Goal: Find specific page/section: Find specific page/section

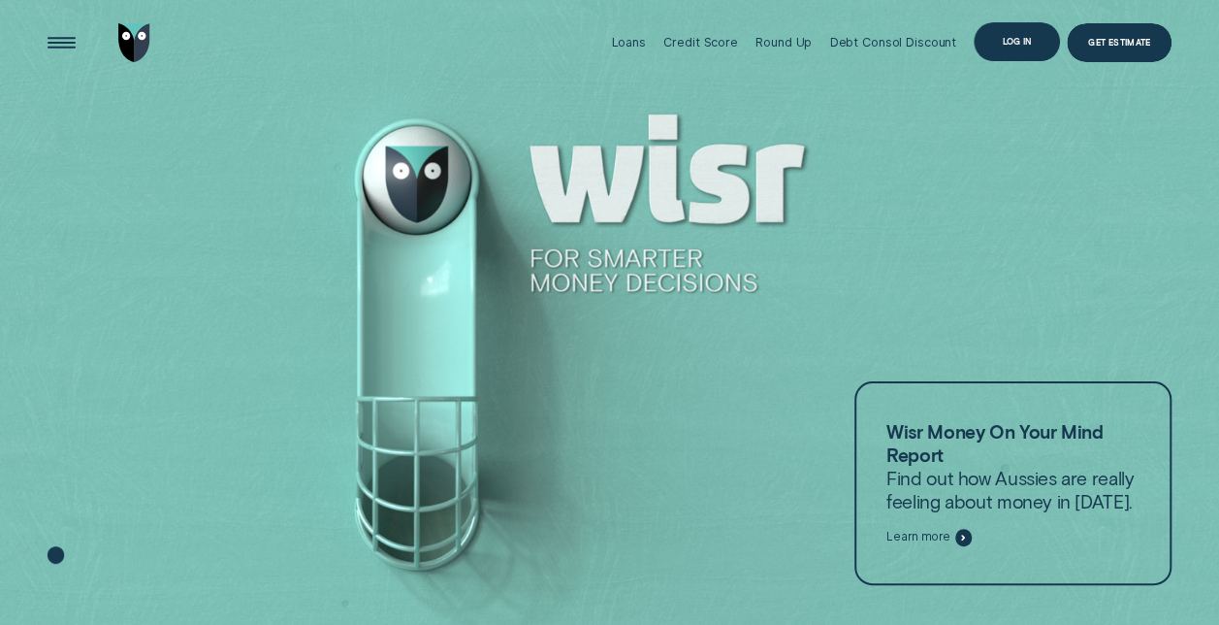
click at [1002, 44] on div "Log in" at bounding box center [1016, 42] width 29 height 8
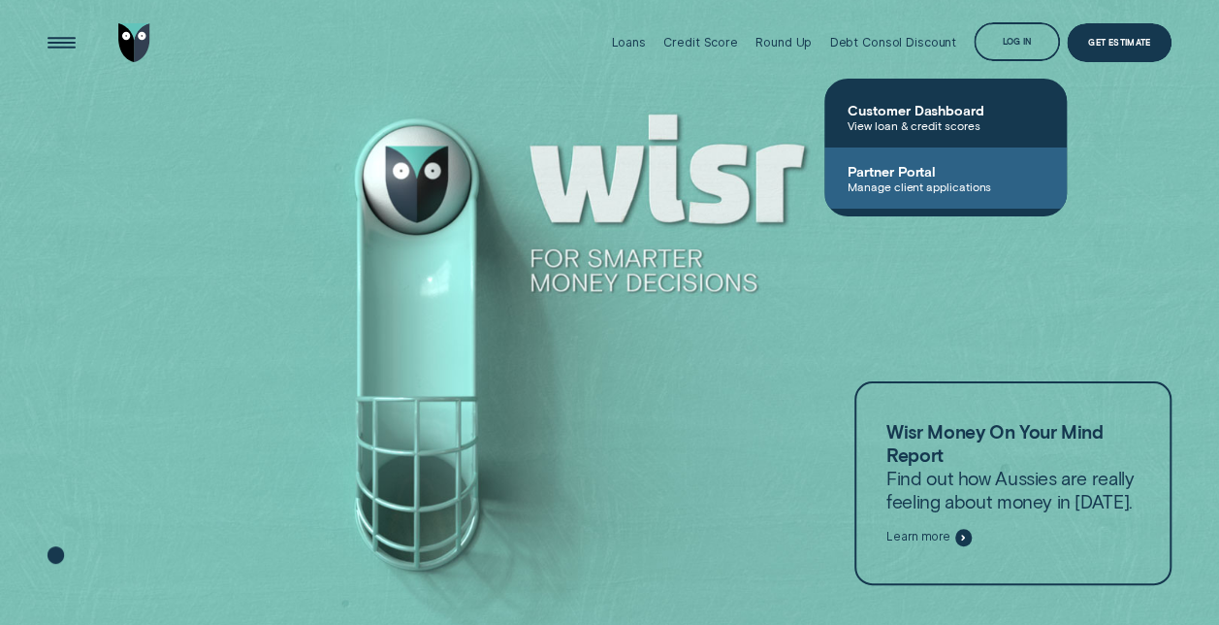
click at [889, 183] on span "Manage client applications" at bounding box center [946, 186] width 196 height 14
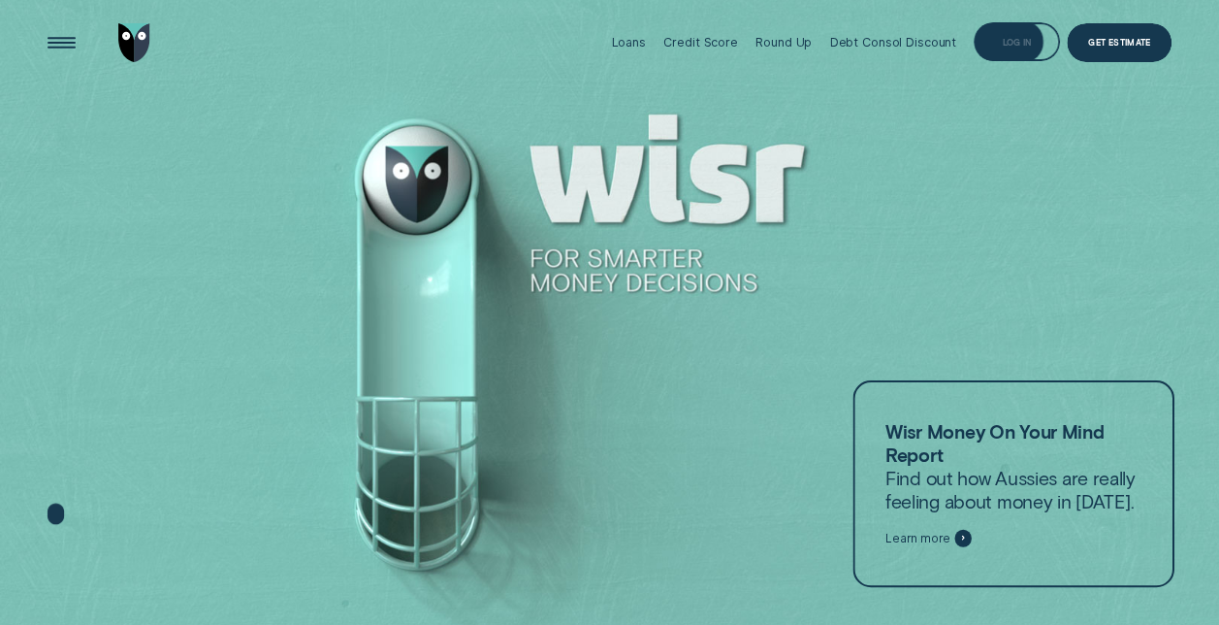
click at [1022, 30] on div "Log in" at bounding box center [1016, 41] width 85 height 39
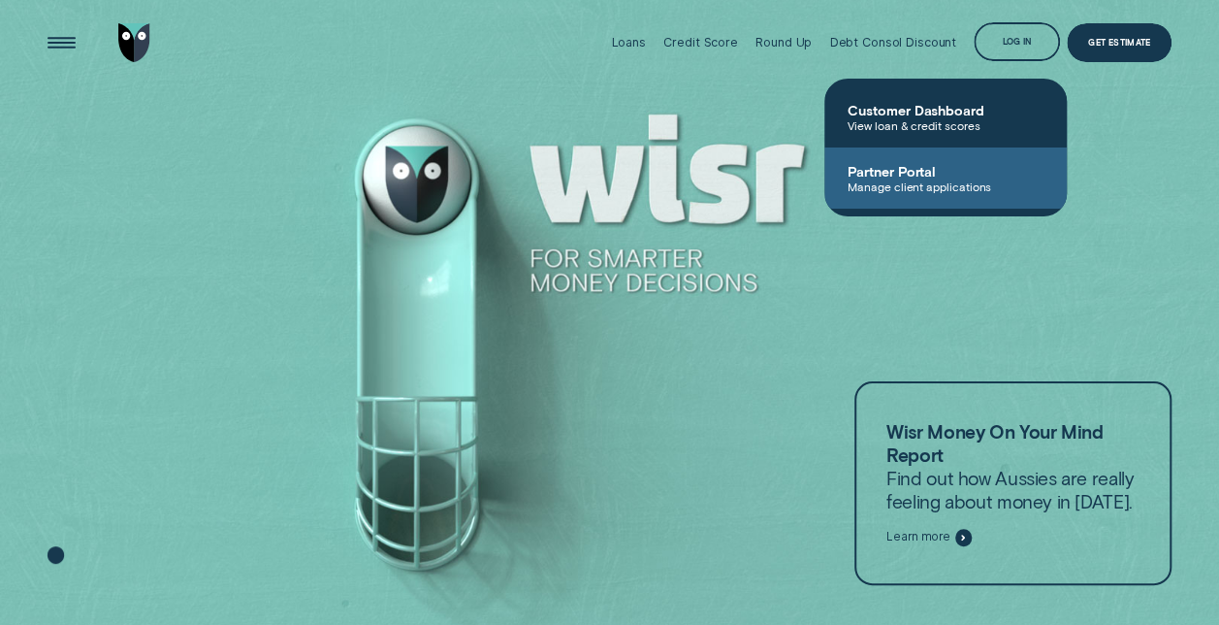
click at [927, 179] on span "Manage client applications" at bounding box center [946, 186] width 196 height 14
